Goal: Task Accomplishment & Management: Manage account settings

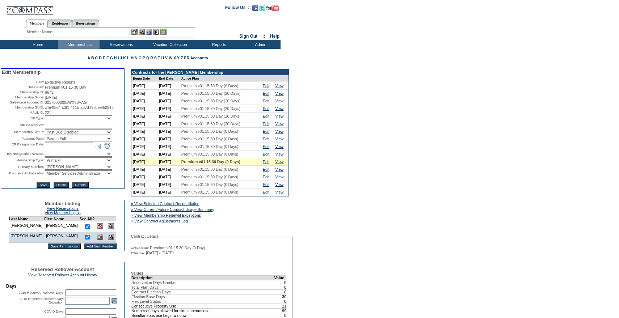
click at [56, 176] on select "IT Group Admin Alma Smith Peter Dawson Team Accounting (MSM) Stephanie Simons S…" at bounding box center [78, 174] width 67 height 6
select select "824"
click at [45, 176] on select "IT Group Admin Alma Smith Peter Dawson Team Accounting (MSM) Stephanie Simons S…" at bounding box center [78, 174] width 67 height 6
click at [45, 188] on input "Save" at bounding box center [43, 185] width 13 height 6
click at [75, 135] on select "Active Restricted Expired Inactive Past Due Disabled Resigned - Active Resigned…" at bounding box center [78, 132] width 67 height 6
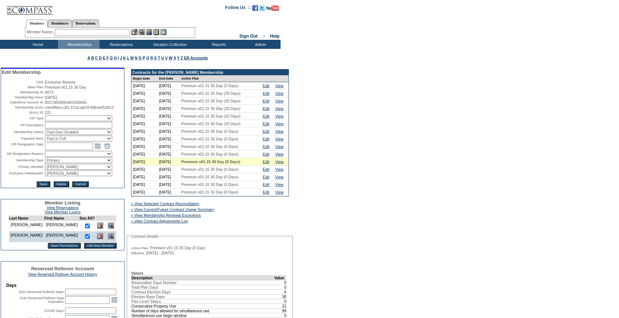
click at [71, 134] on table "Edit Membership Club: Exclusive Resorts Base Plan: Premium v01.15 30 Day Member…" at bounding box center [62, 128] width 123 height 119
click at [71, 135] on select "Active Restricted Expired Inactive Past Due Disabled Resigned - Active Resigned…" at bounding box center [78, 132] width 67 height 6
select select "Active"
click at [45, 135] on select "Active Restricted Expired Inactive Past Due Disabled Resigned - Active Resigned…" at bounding box center [78, 132] width 67 height 6
click at [43, 187] on input "Save" at bounding box center [43, 184] width 13 height 6
